Goal: Task Accomplishment & Management: Manage account settings

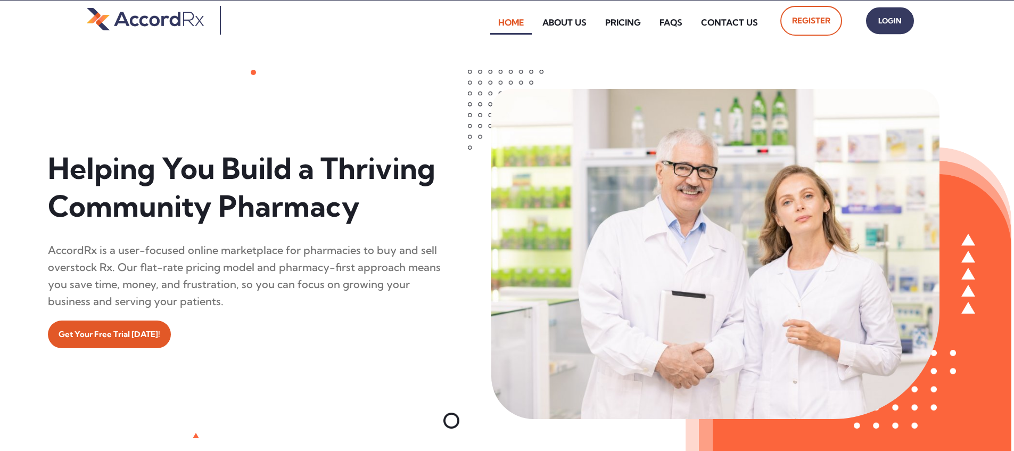
click at [486, 25] on span "Login" at bounding box center [890, 20] width 27 height 15
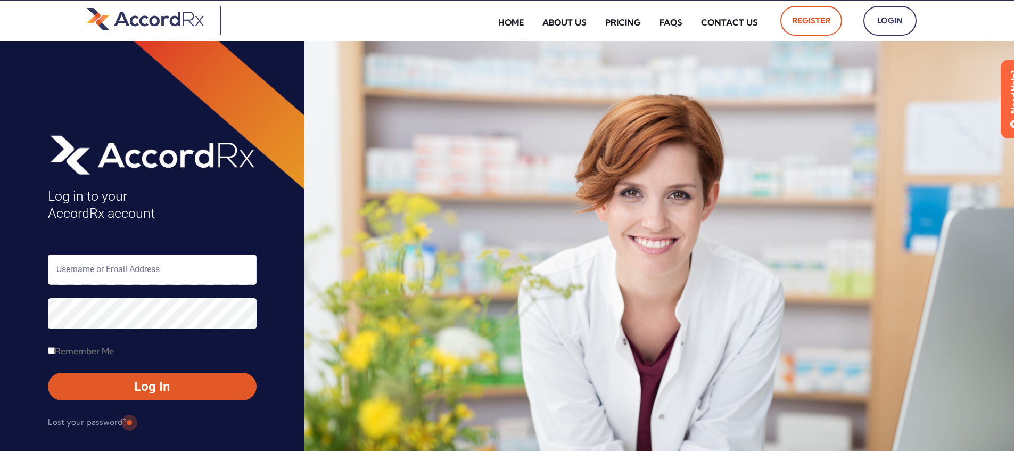
click at [92, 267] on input "text" at bounding box center [152, 270] width 209 height 30
type input "ARX-Erica"
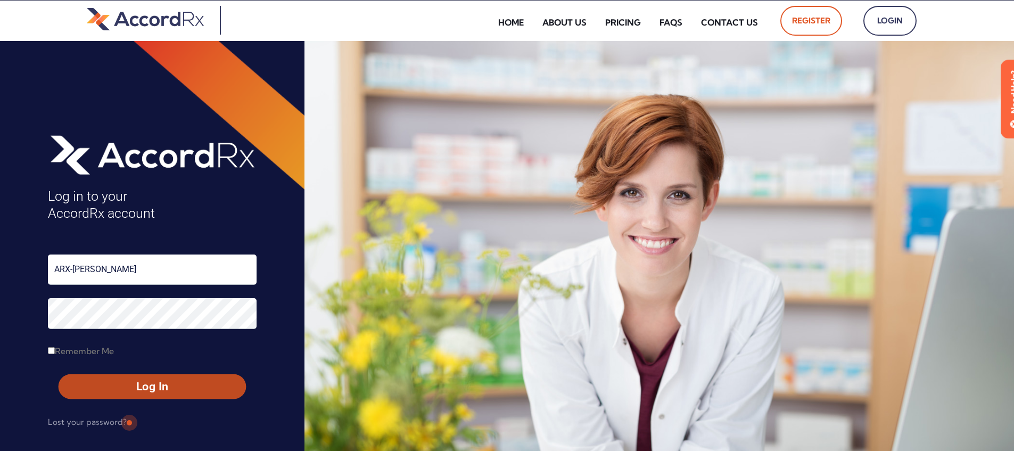
click at [128, 383] on span "Log In" at bounding box center [152, 386] width 168 height 15
